Goal: Information Seeking & Learning: Check status

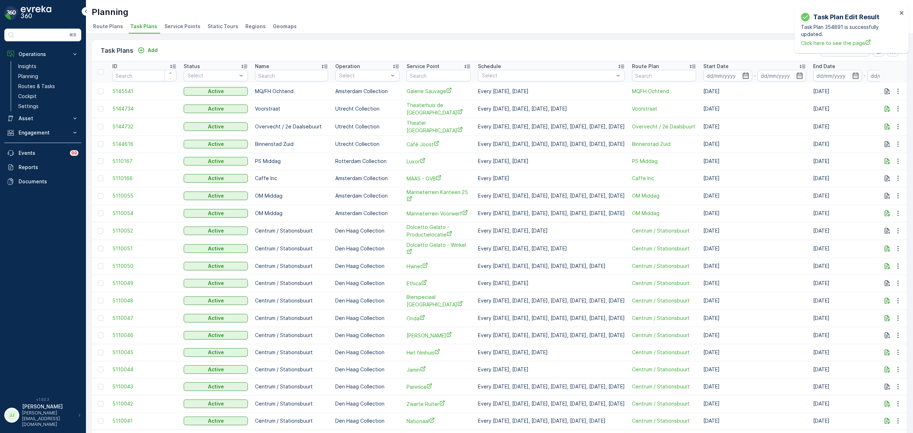
click at [177, 23] on span "Service Points" at bounding box center [182, 26] width 36 height 7
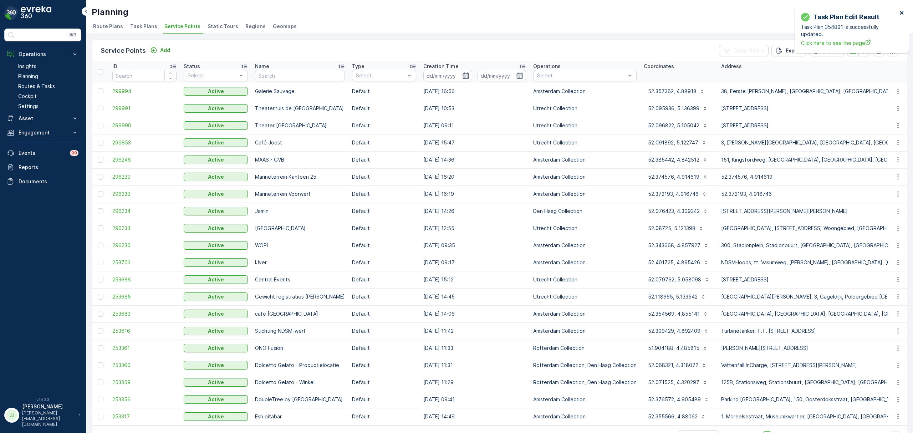
click at [902, 10] on icon "close" at bounding box center [901, 13] width 5 height 6
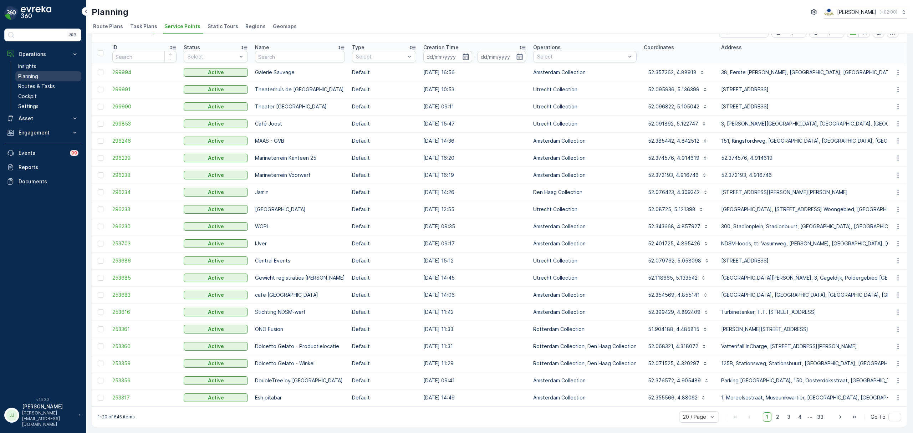
click at [51, 75] on link "Planning" at bounding box center [48, 76] width 66 height 10
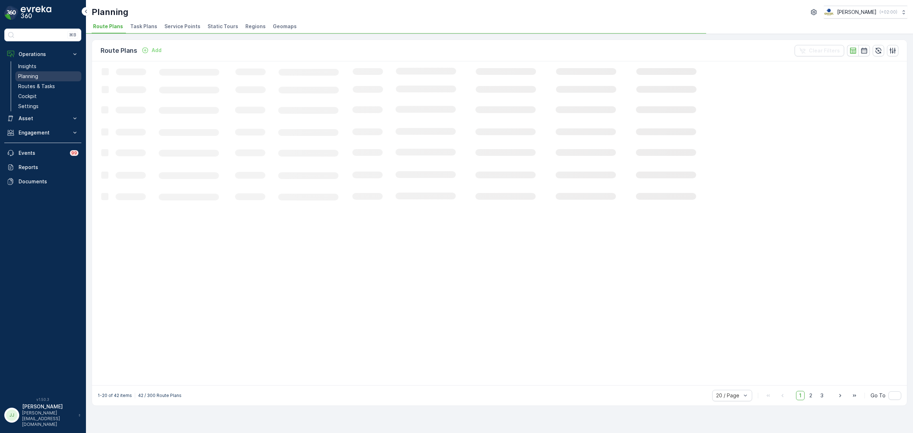
click at [55, 81] on link "Planning" at bounding box center [48, 76] width 66 height 10
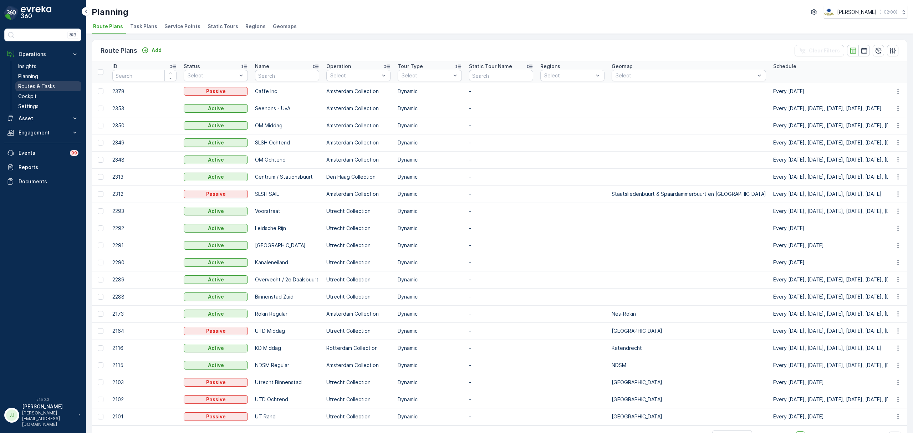
click at [55, 84] on link "Routes & Tasks" at bounding box center [48, 86] width 66 height 10
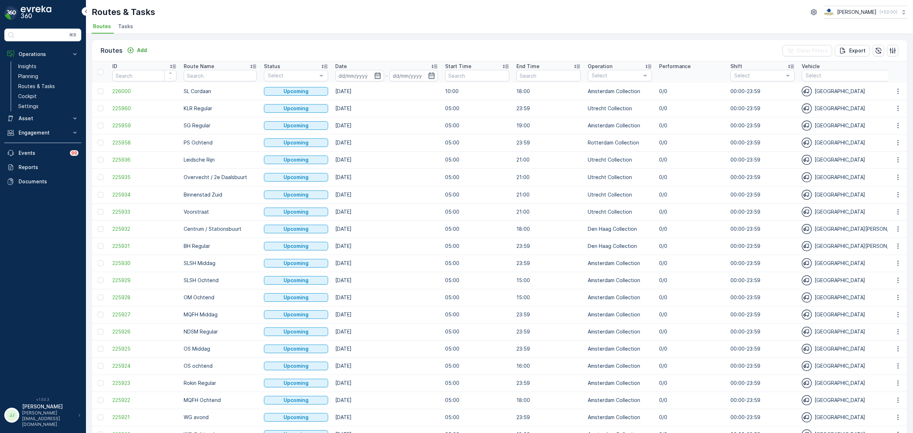
click at [122, 25] on span "Tasks" at bounding box center [125, 26] width 15 height 7
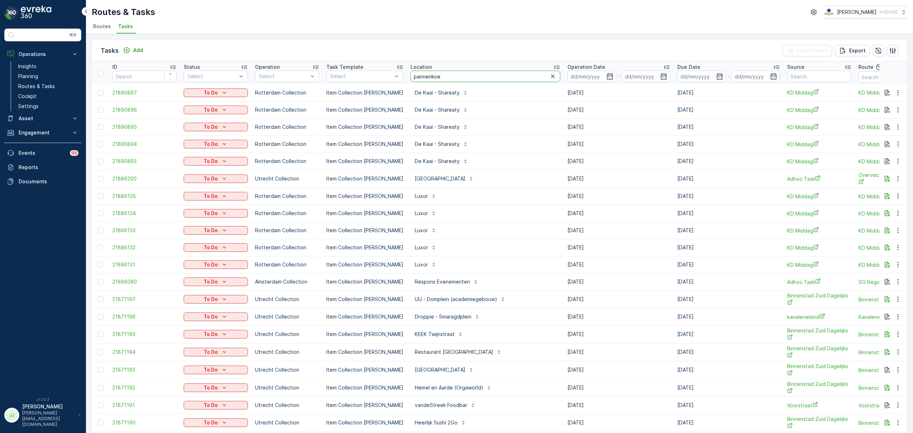
type input "pannenkoek"
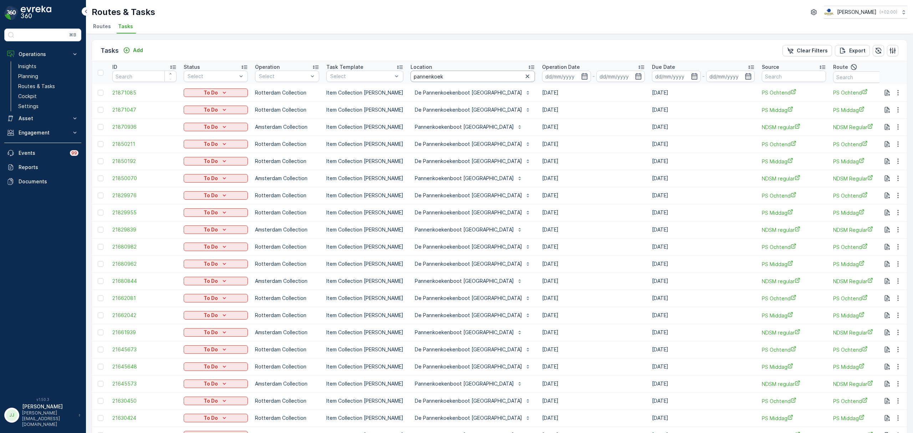
click at [443, 75] on input "pannenkoek" at bounding box center [473, 76] width 124 height 11
click at [476, 78] on input "pannenkoek" at bounding box center [473, 76] width 124 height 11
type input "pannenkoek"
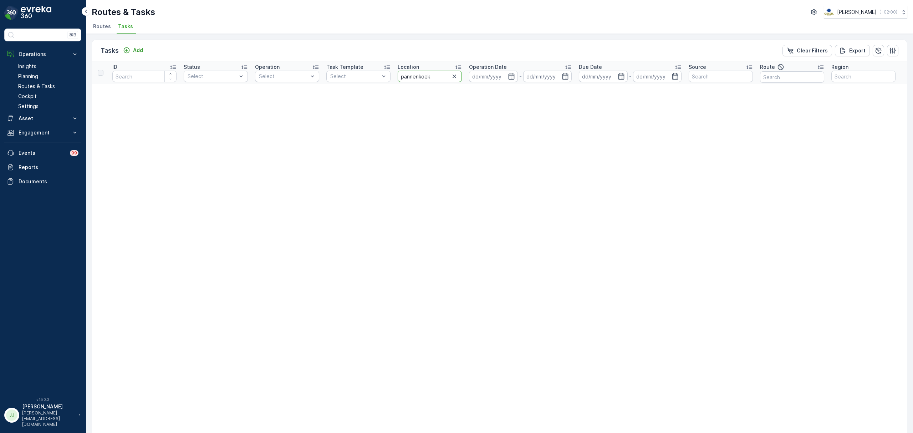
click at [435, 77] on input "pannenkoek" at bounding box center [430, 76] width 64 height 11
type input "pannenkoek"
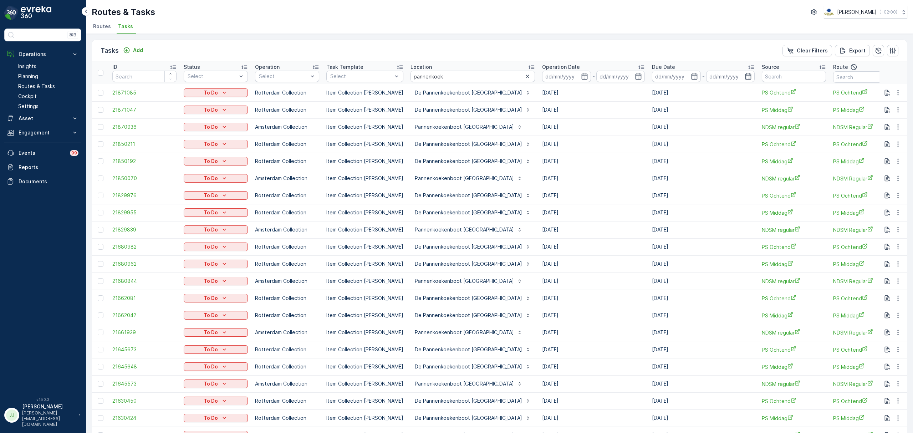
click at [99, 27] on span "Routes" at bounding box center [102, 26] width 18 height 7
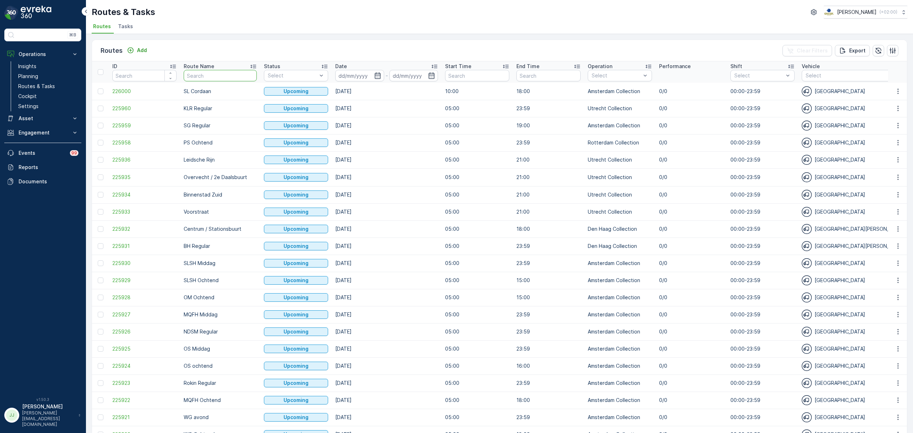
click at [230, 76] on input "text" at bounding box center [220, 75] width 73 height 11
type input "NDSM"
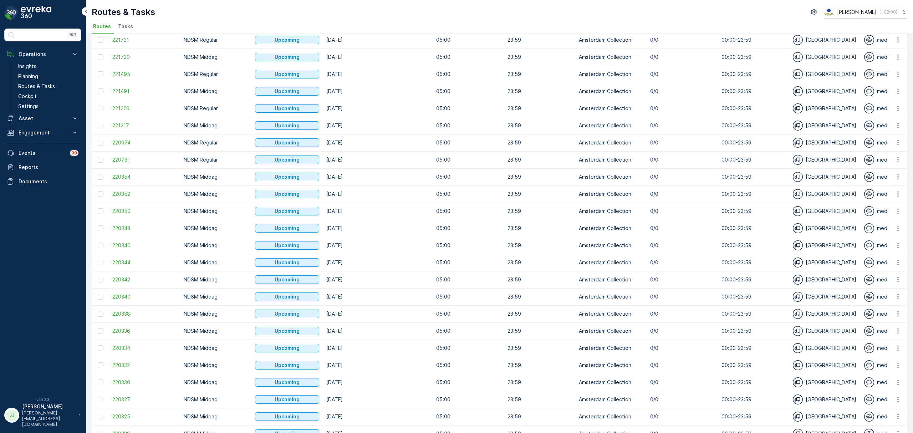
scroll to position [536, 0]
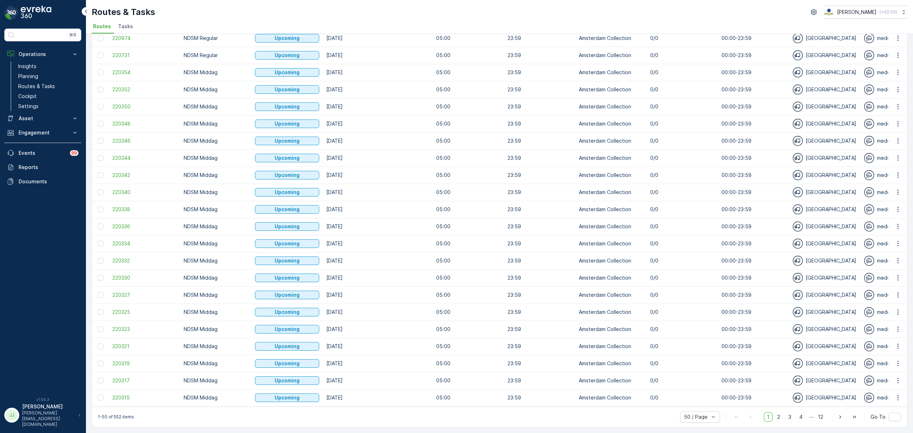
drag, startPoint x: 789, startPoint y: 417, endPoint x: 773, endPoint y: 407, distance: 18.4
click at [789, 416] on span "3" at bounding box center [790, 416] width 10 height 9
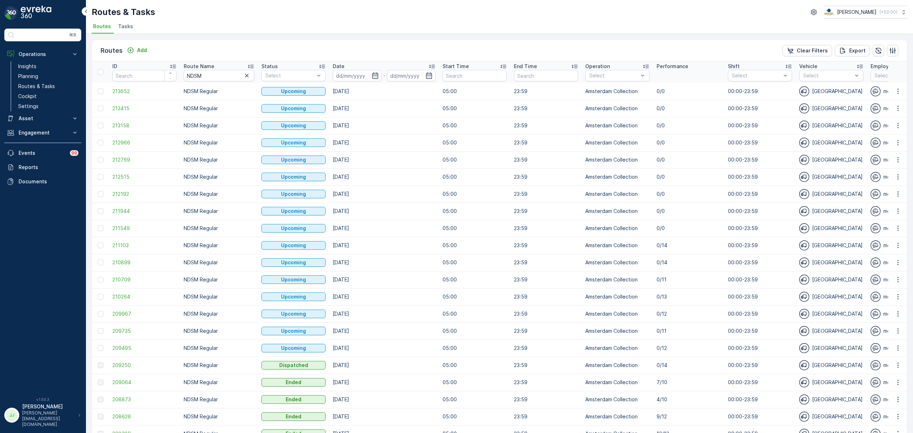
scroll to position [95, 0]
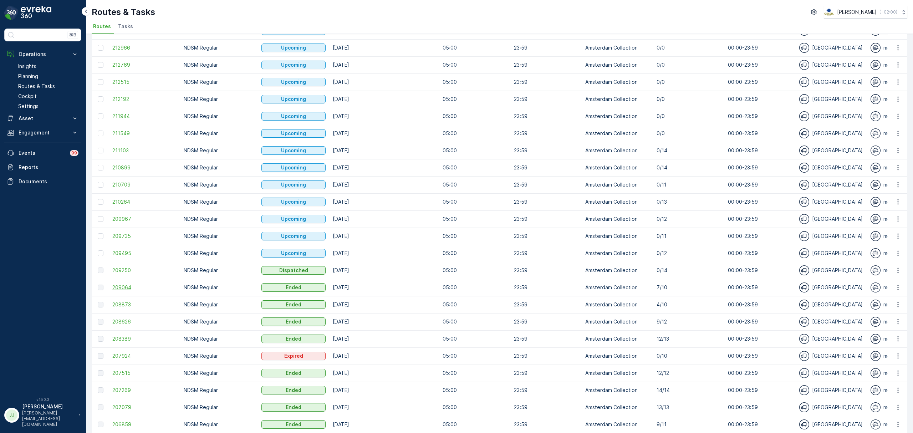
click at [131, 288] on span "209064" at bounding box center [144, 287] width 64 height 7
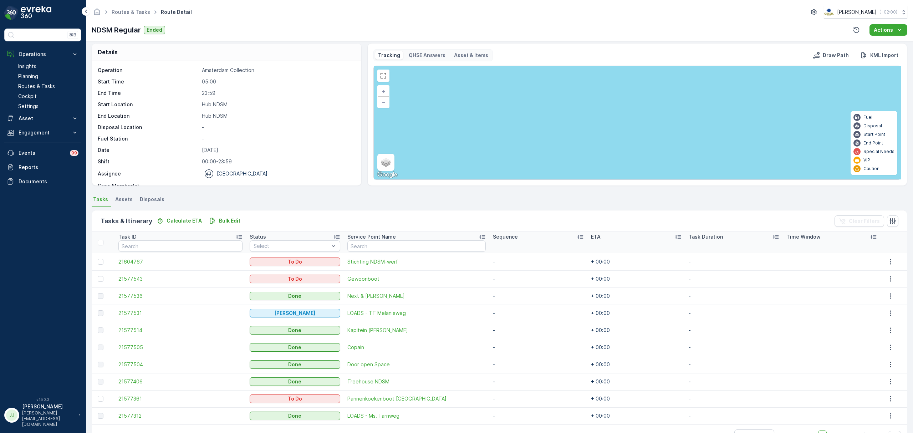
scroll to position [26, 0]
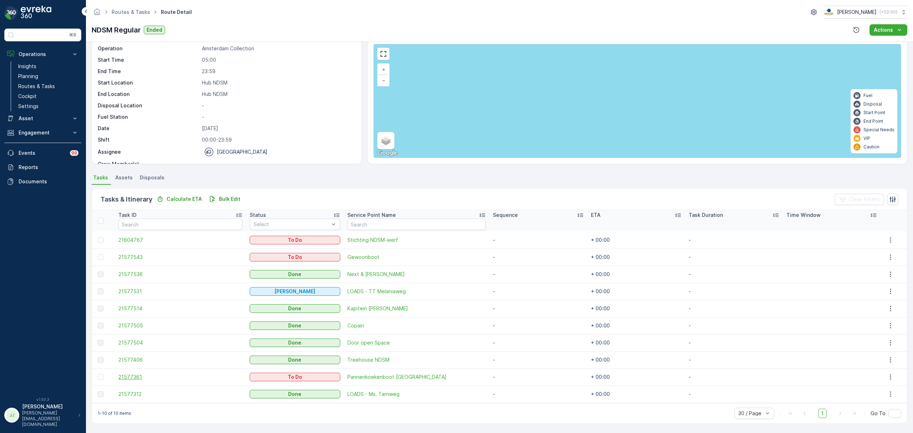
click at [138, 377] on span "21577361" at bounding box center [180, 376] width 124 height 7
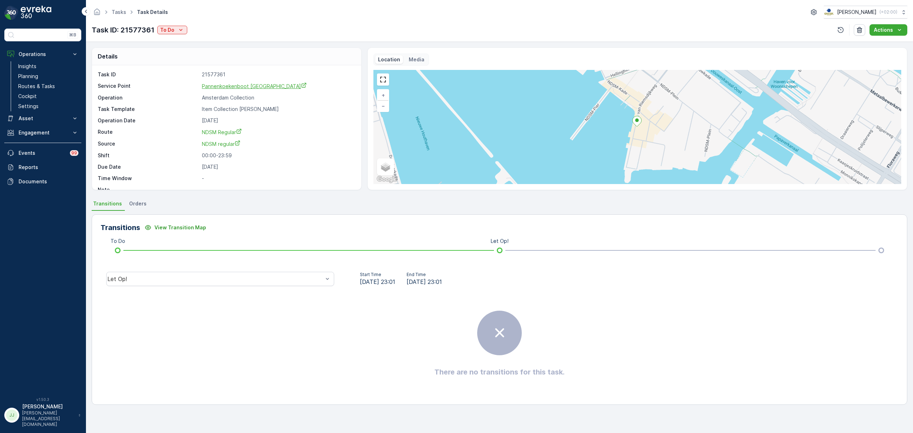
click at [233, 89] on span "Pannenkoekenboot [GEOGRAPHIC_DATA]" at bounding box center [254, 86] width 105 height 6
click at [60, 78] on link "Planning" at bounding box center [48, 76] width 66 height 10
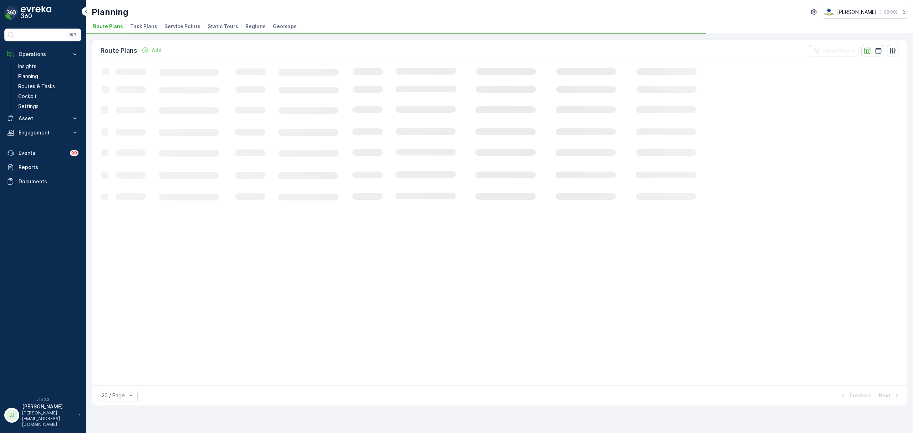
click at [185, 23] on span "Service Points" at bounding box center [182, 26] width 36 height 7
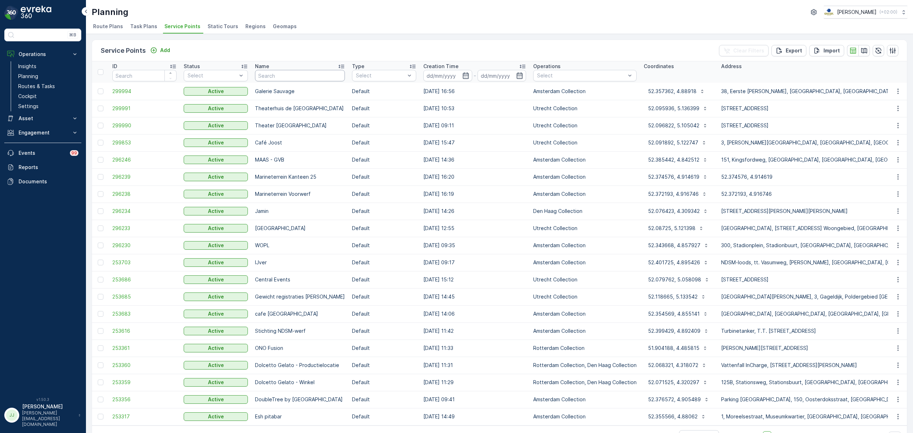
click at [320, 76] on input "text" at bounding box center [300, 75] width 90 height 11
type input "univers"
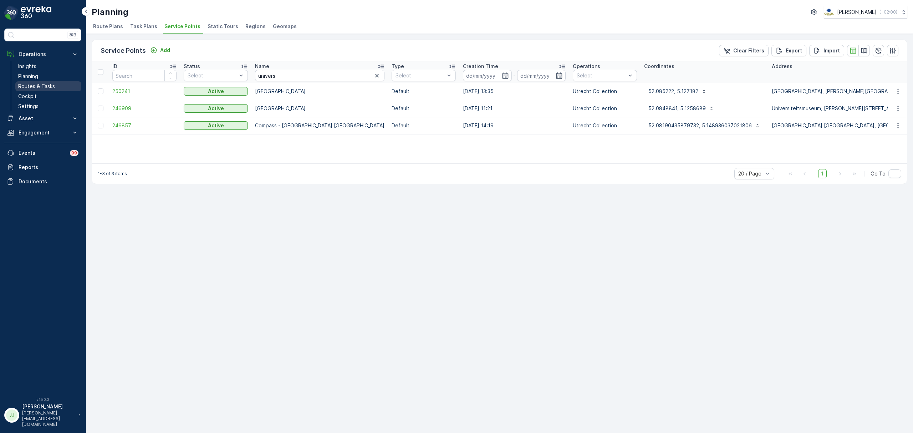
click at [46, 86] on p "Routes & Tasks" at bounding box center [36, 86] width 37 height 7
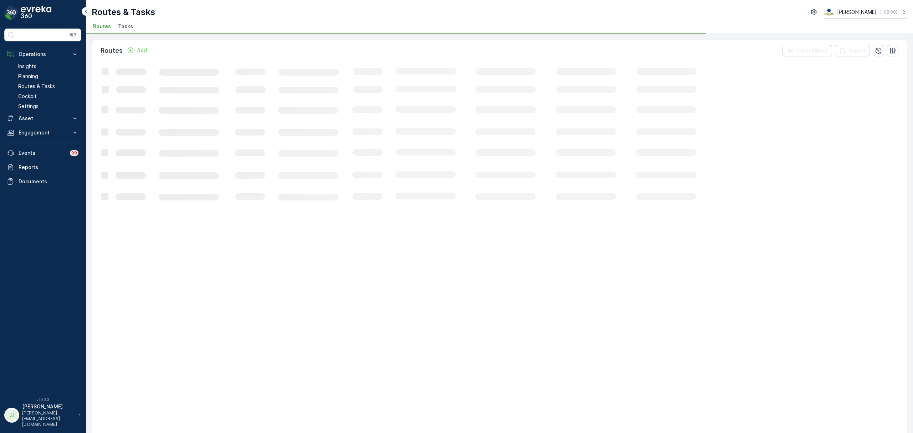
click at [126, 26] on span "Tasks" at bounding box center [125, 26] width 15 height 7
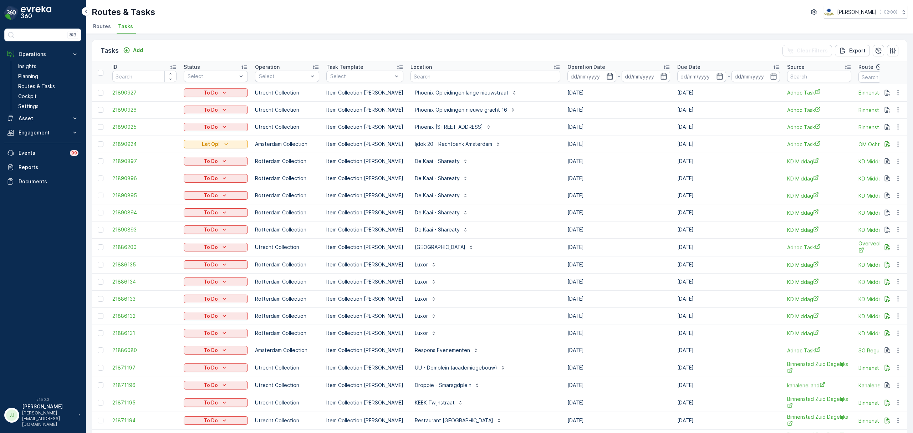
click at [439, 76] on input "text" at bounding box center [486, 76] width 150 height 11
type input "univ"
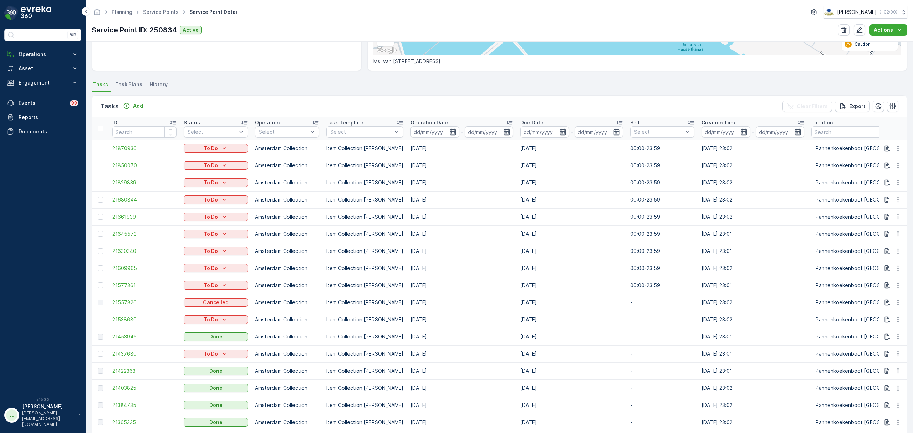
scroll to position [155, 0]
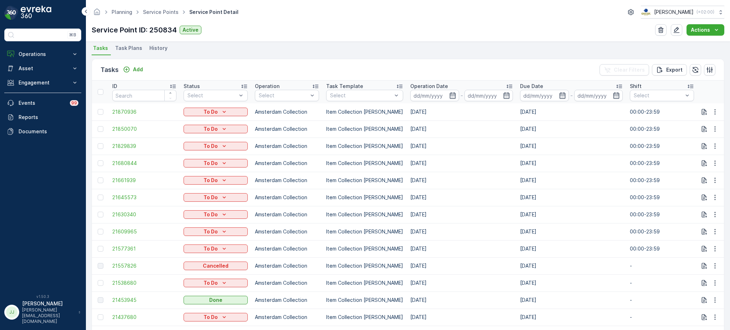
scroll to position [191, 0]
click at [49, 60] on button "Operations" at bounding box center [42, 54] width 77 height 14
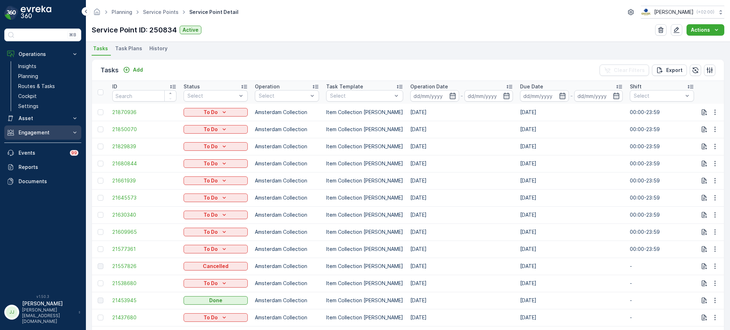
click at [37, 137] on button "Engagement" at bounding box center [42, 133] width 77 height 14
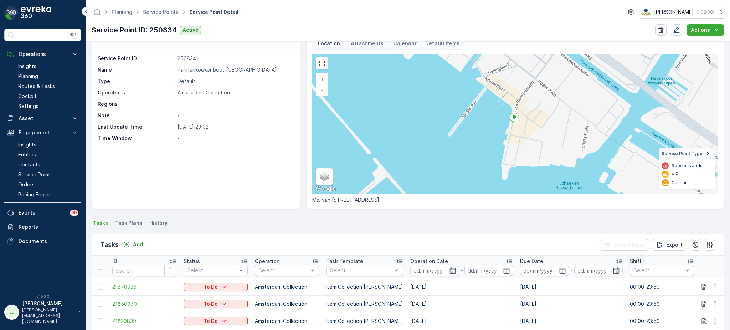
scroll to position [16, 0]
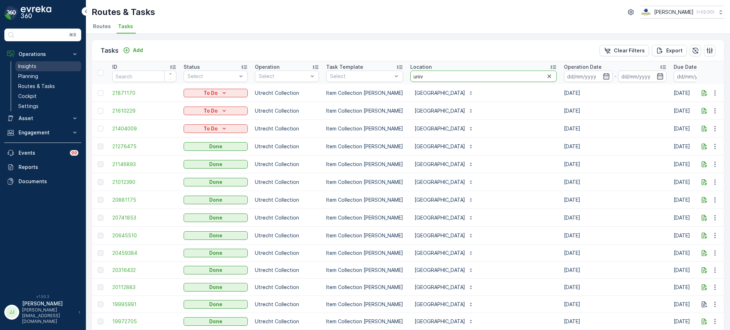
click at [34, 64] on p "Insights" at bounding box center [27, 66] width 18 height 7
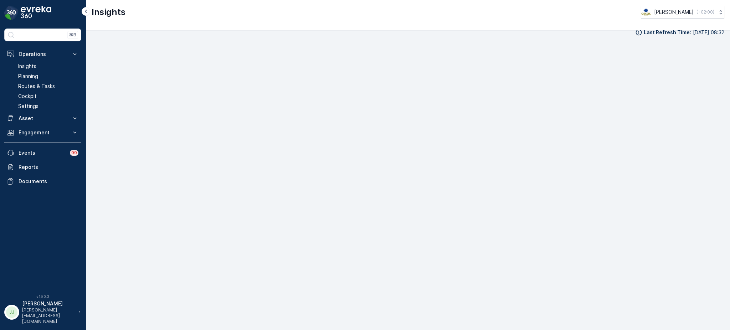
scroll to position [9, 0]
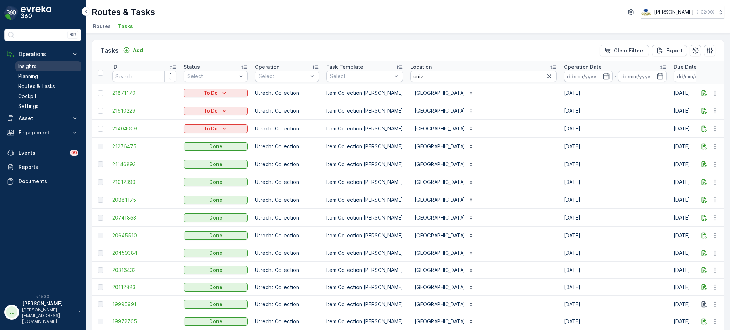
click at [46, 65] on link "Insights" at bounding box center [48, 66] width 66 height 10
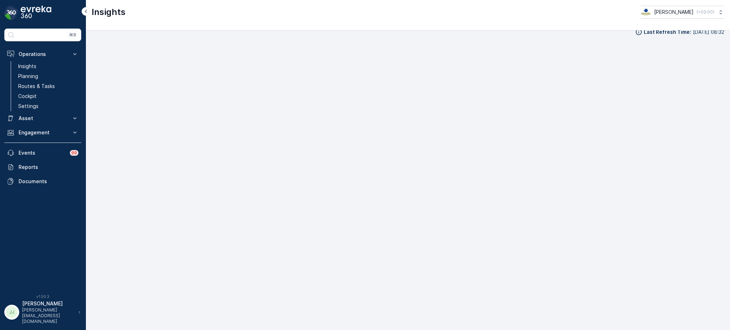
scroll to position [9, 0]
click at [59, 134] on p "Engagement" at bounding box center [43, 132] width 49 height 7
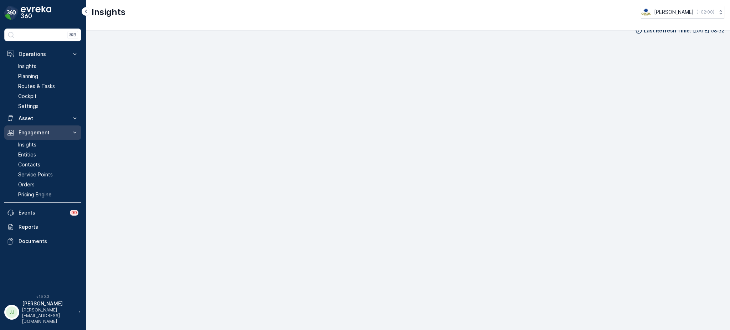
drag, startPoint x: 59, startPoint y: 134, endPoint x: 49, endPoint y: 128, distance: 12.2
click at [49, 128] on button "Engagement" at bounding box center [42, 133] width 77 height 14
click at [41, 137] on button "Engagement" at bounding box center [42, 133] width 77 height 14
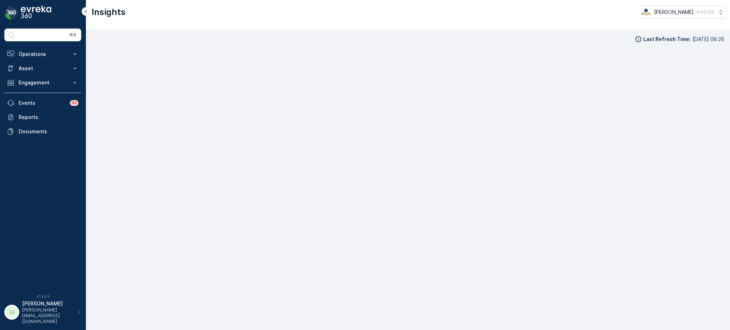
scroll to position [0, 0]
click at [39, 53] on p "Operations" at bounding box center [43, 54] width 49 height 7
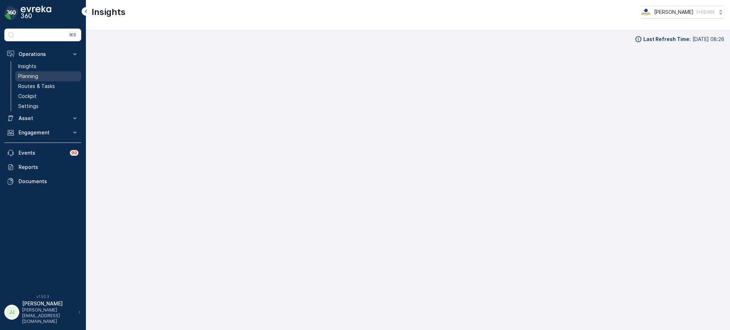
click at [33, 78] on p "Planning" at bounding box center [28, 76] width 20 height 7
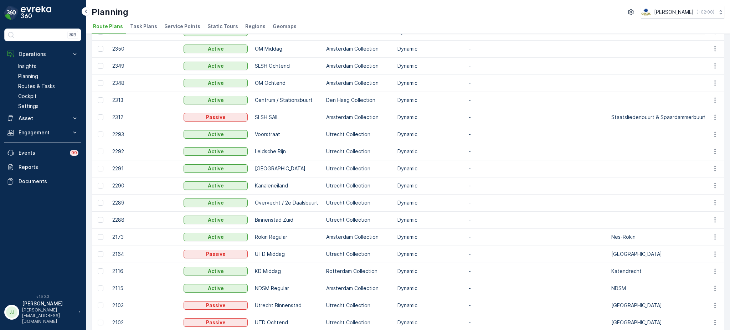
scroll to position [124, 0]
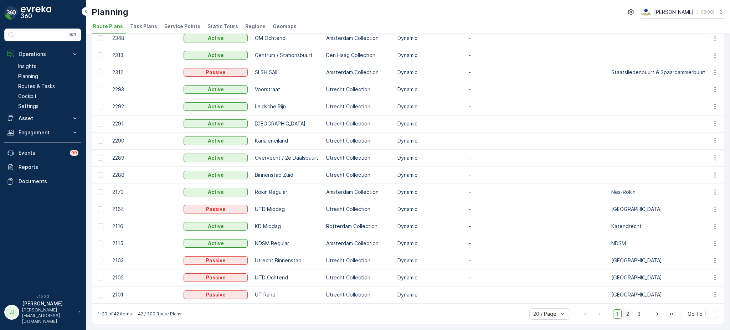
click at [630, 312] on span "2" at bounding box center [628, 314] width 10 height 9
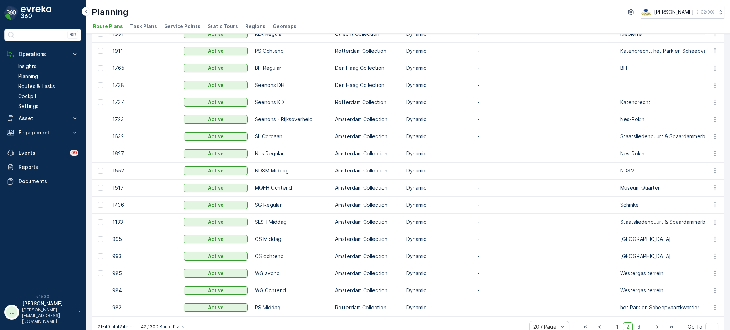
scroll to position [124, 0]
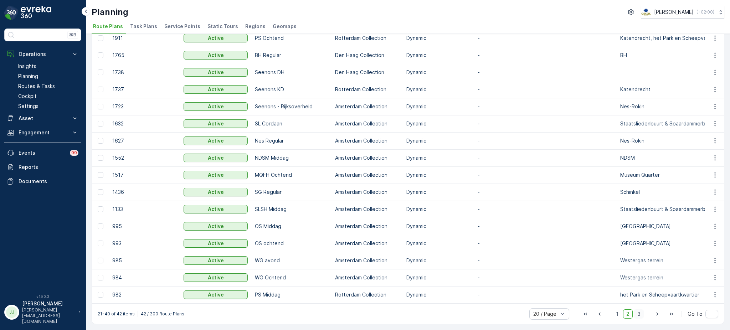
click at [638, 315] on span "3" at bounding box center [639, 314] width 10 height 9
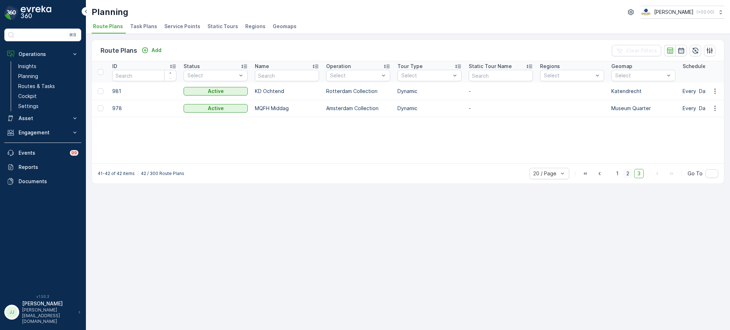
click at [628, 173] on span "2" at bounding box center [628, 173] width 10 height 9
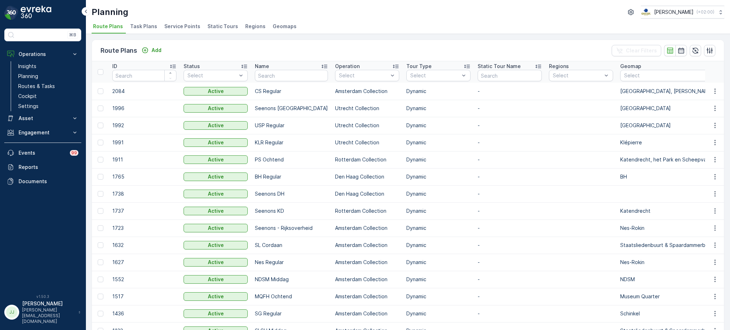
click at [143, 26] on span "Task Plans" at bounding box center [143, 26] width 27 height 7
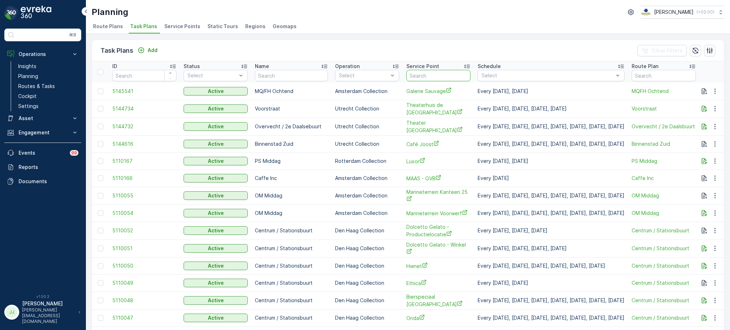
click at [413, 73] on input "text" at bounding box center [439, 75] width 64 height 11
type input "ijver"
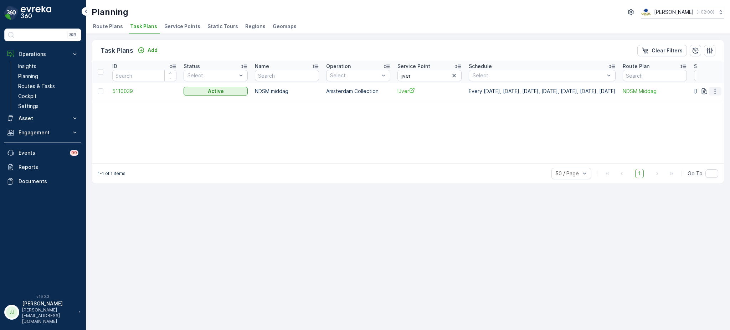
click at [718, 91] on icon "button" at bounding box center [715, 91] width 7 height 7
click at [453, 76] on icon "button" at bounding box center [455, 76] width 4 height 4
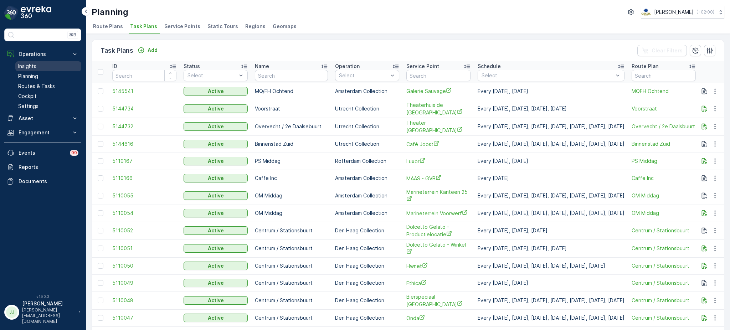
click at [22, 66] on p "Insights" at bounding box center [27, 66] width 18 height 7
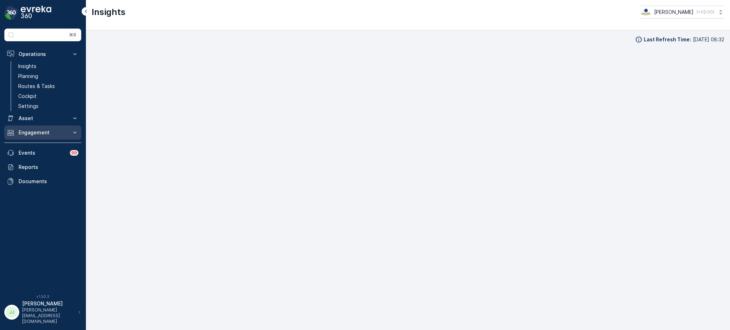
click at [42, 135] on p "Engagement" at bounding box center [43, 132] width 49 height 7
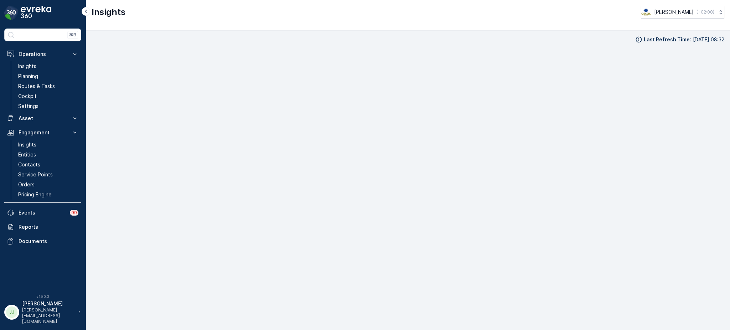
scroll to position [7, 0]
click at [38, 74] on link "Planning" at bounding box center [48, 76] width 66 height 10
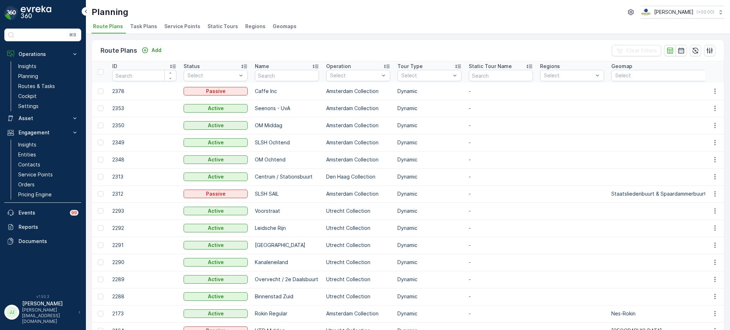
click at [141, 26] on span "Task Plans" at bounding box center [143, 26] width 27 height 7
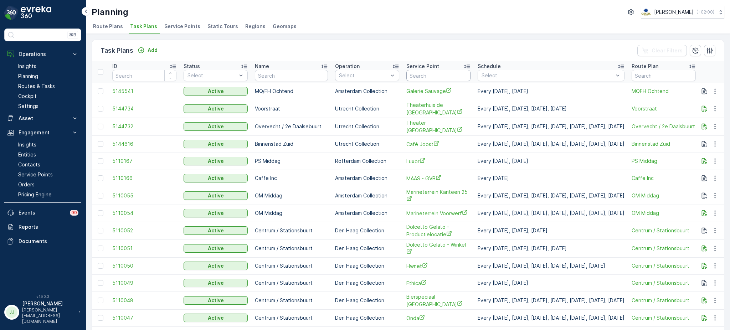
click at [407, 72] on input "text" at bounding box center [439, 75] width 64 height 11
type input "ijver"
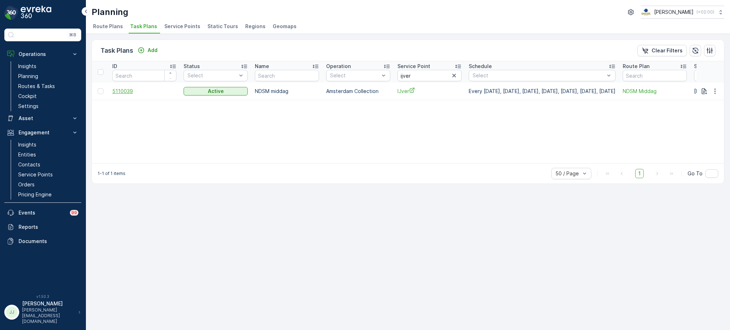
click at [124, 92] on span "5110039" at bounding box center [144, 91] width 64 height 7
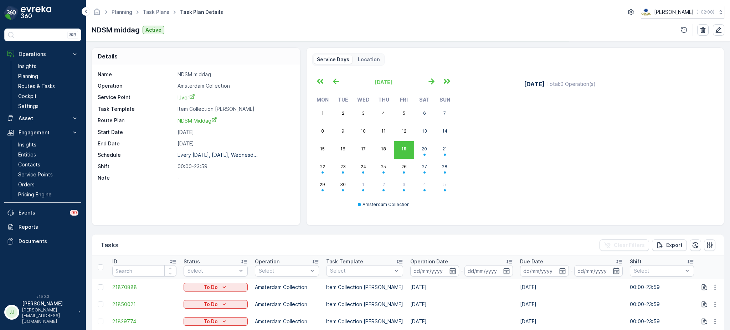
scroll to position [90, 0]
